Goal: Task Accomplishment & Management: Complete application form

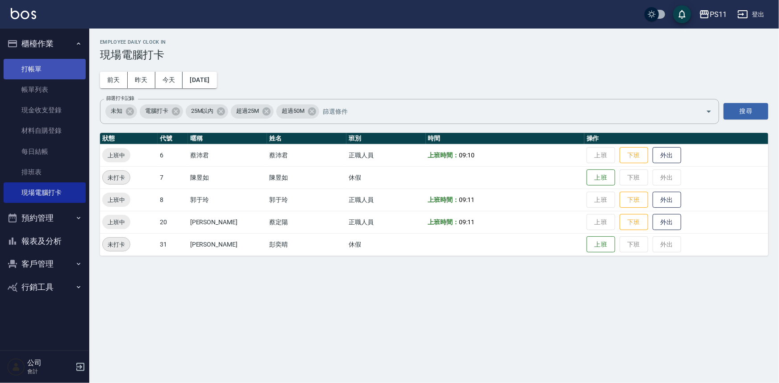
drag, startPoint x: 0, startPoint y: 0, endPoint x: 53, endPoint y: 70, distance: 87.6
click at [53, 70] on link "打帳單" at bounding box center [45, 69] width 82 height 21
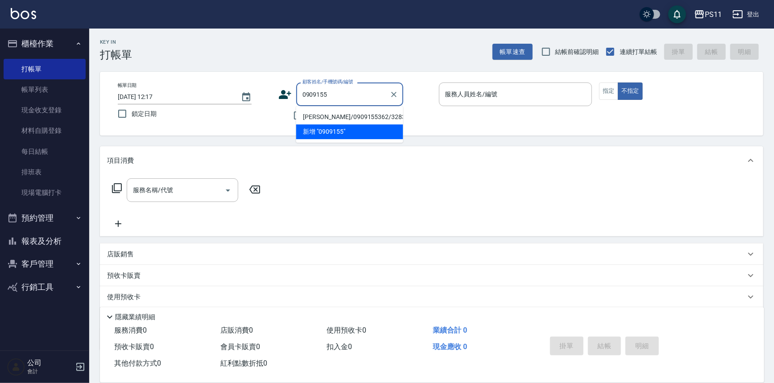
click at [358, 120] on li "[PERSON_NAME]/0909155362/3283" at bounding box center [349, 117] width 107 height 15
type input "[PERSON_NAME]/0909155362/3283"
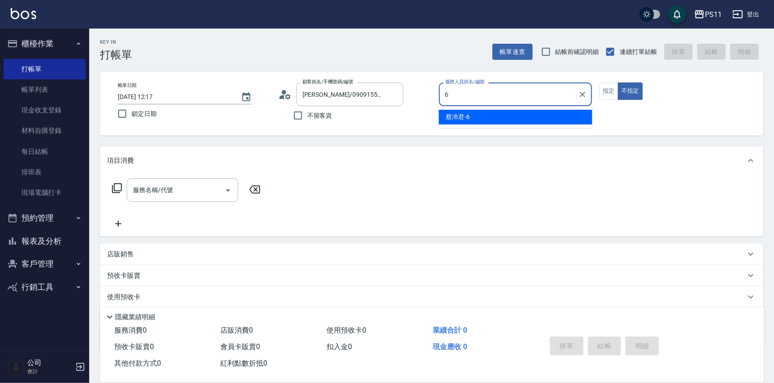
type input "[PERSON_NAME]6"
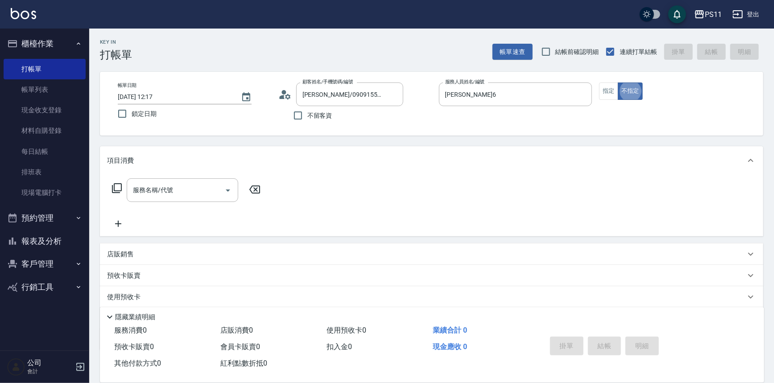
type button "false"
type input "4"
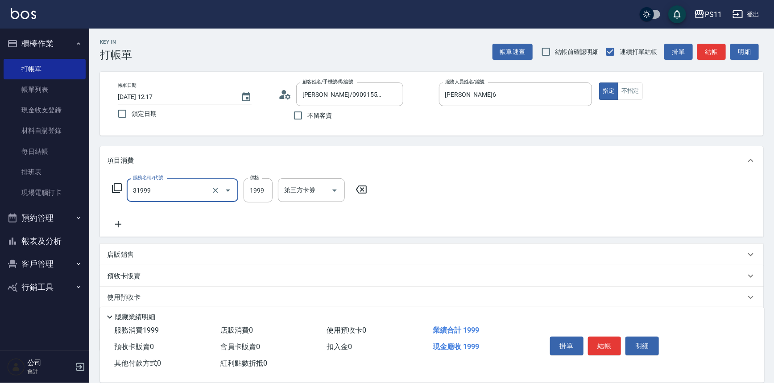
type input "1999以下燙髮(31999)"
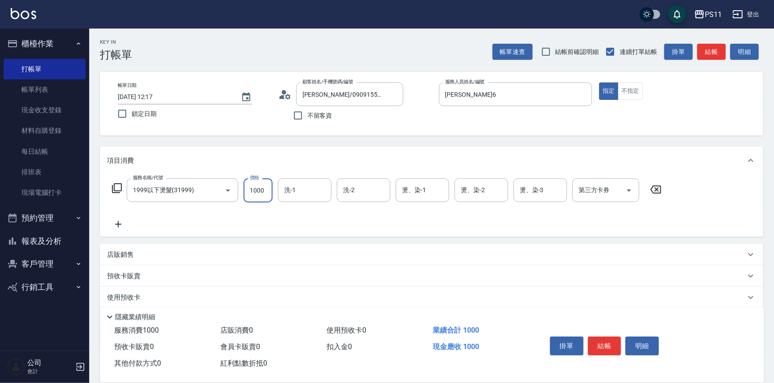
type input "1000"
type input "[PERSON_NAME]-20"
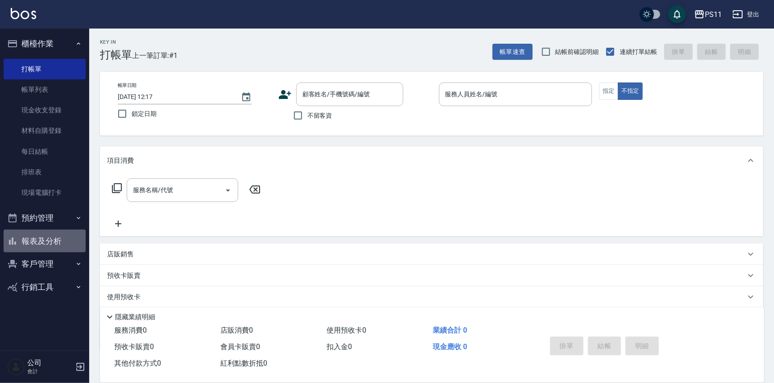
click at [26, 251] on button "報表及分析" at bounding box center [45, 241] width 82 height 23
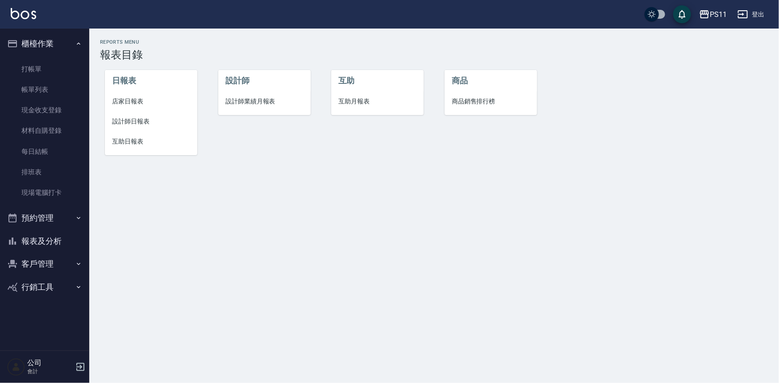
click at [136, 105] on span "店家日報表" at bounding box center [151, 101] width 78 height 9
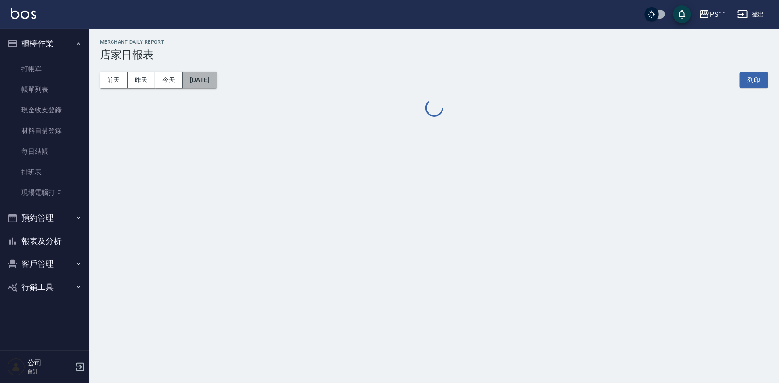
click at [216, 81] on button "[DATE]" at bounding box center [200, 80] width 34 height 17
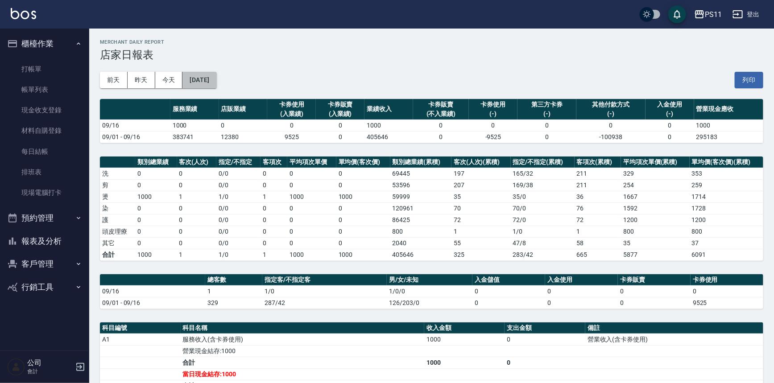
click at [209, 76] on button "[DATE]" at bounding box center [200, 80] width 34 height 17
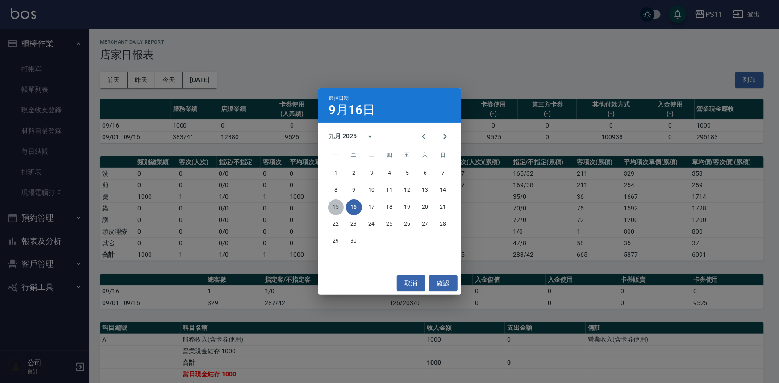
click at [331, 203] on button "15" at bounding box center [336, 208] width 16 height 16
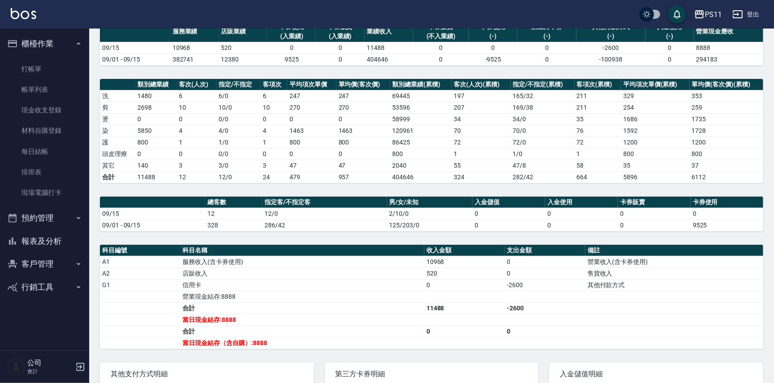
scroll to position [81, 0]
